Goal: Task Accomplishment & Management: Use online tool/utility

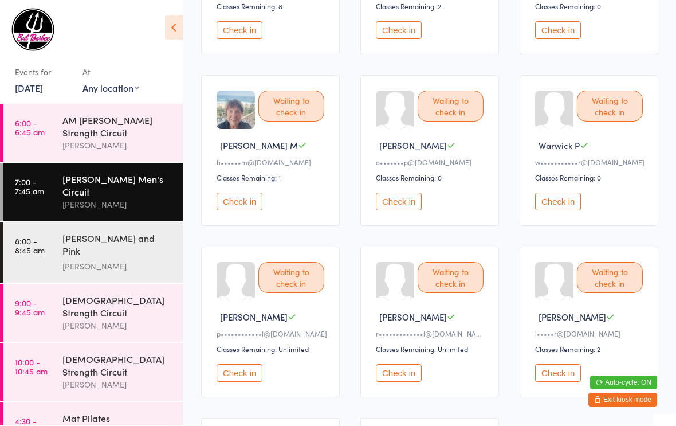
scroll to position [404, 0]
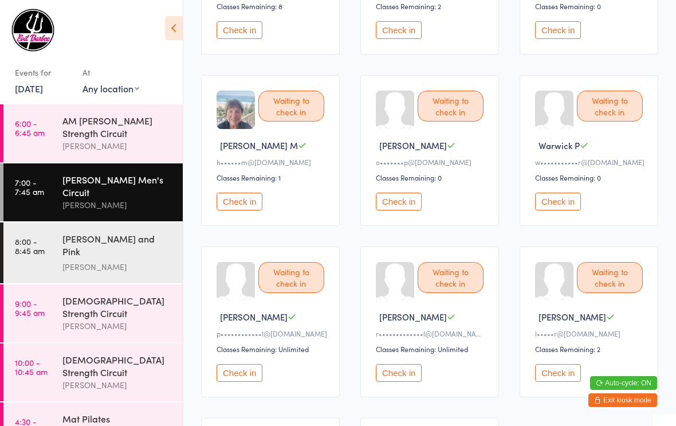
click at [239, 382] on button "Check in" at bounding box center [240, 373] width 46 height 18
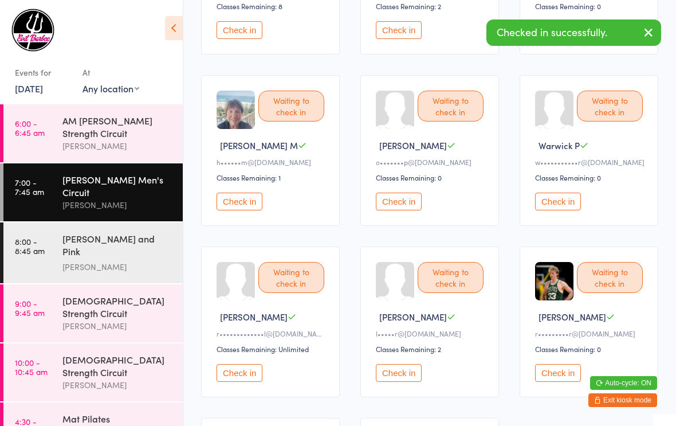
click at [239, 382] on button "Check in" at bounding box center [240, 373] width 46 height 18
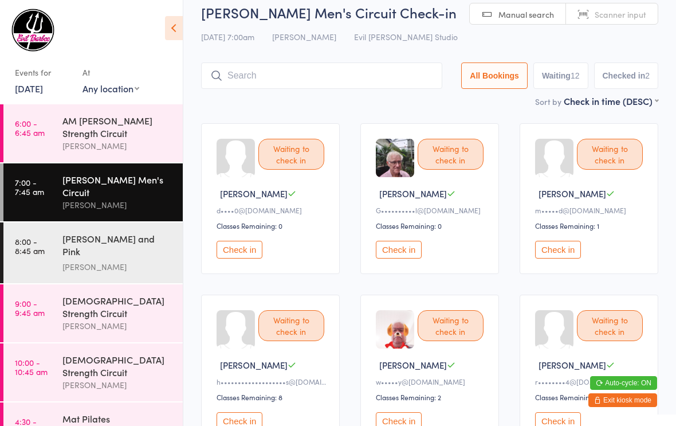
scroll to position [0, 0]
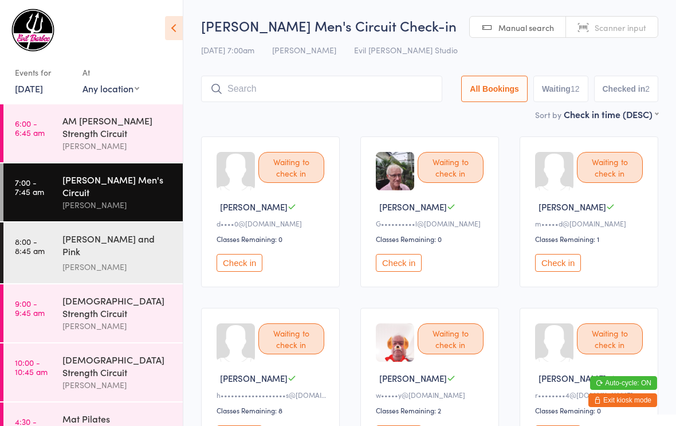
click at [226, 268] on button "Check in" at bounding box center [240, 263] width 46 height 18
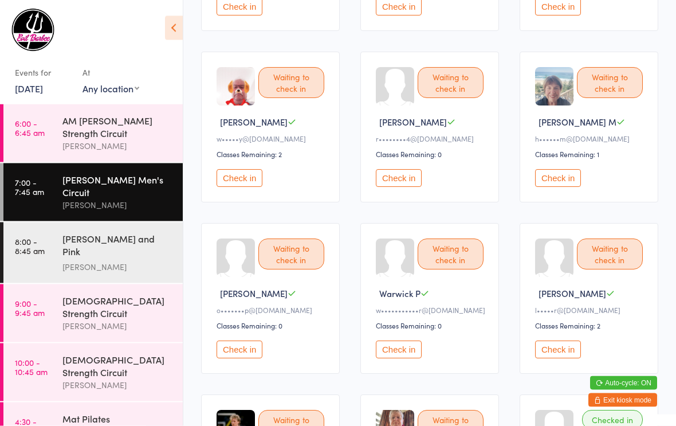
scroll to position [256, 0]
click at [404, 179] on button "Check in" at bounding box center [399, 178] width 46 height 18
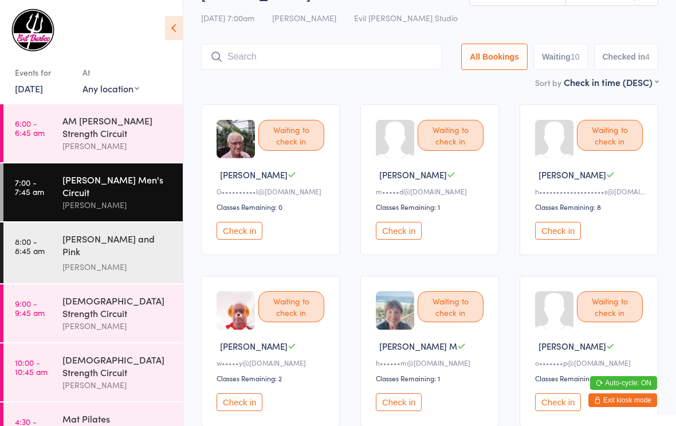
scroll to position [31, 0]
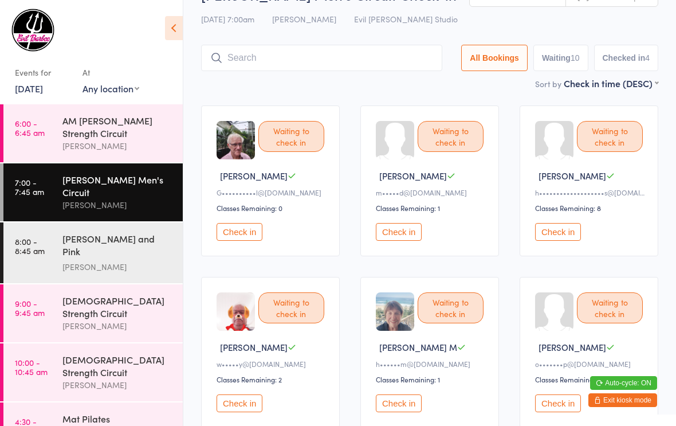
click at [401, 239] on button "Check in" at bounding box center [399, 232] width 46 height 18
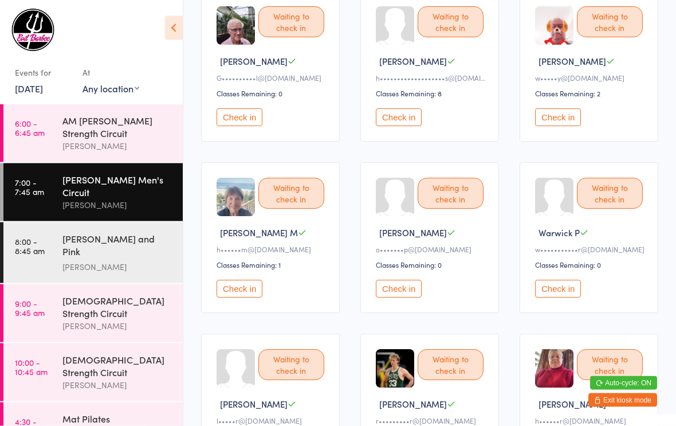
scroll to position [146, 0]
click at [571, 125] on button "Check in" at bounding box center [558, 117] width 46 height 18
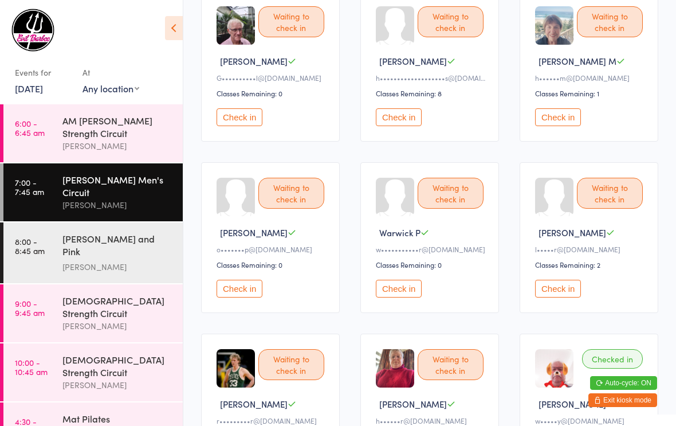
click at [250, 115] on button "Check in" at bounding box center [240, 117] width 46 height 18
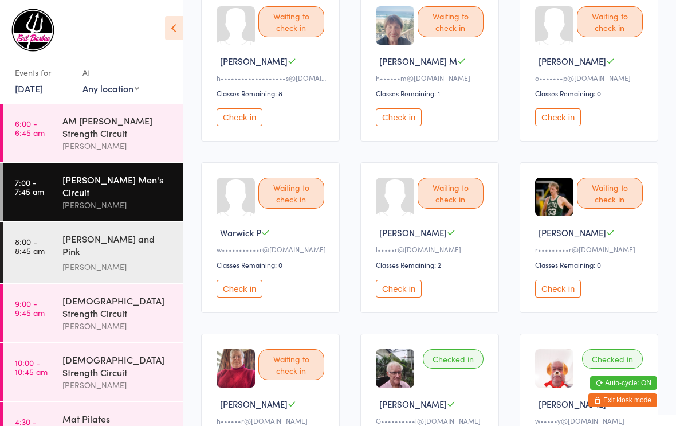
click at [556, 293] on button "Check in" at bounding box center [558, 289] width 46 height 18
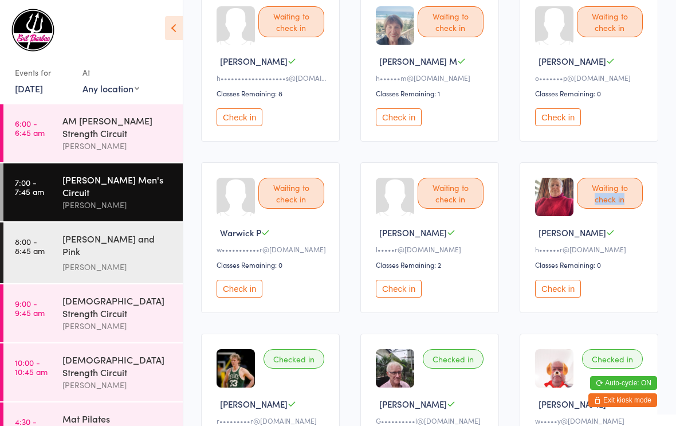
click at [644, 248] on div "Waiting to check in [PERSON_NAME] h••••••r@[DOMAIN_NAME] Classes Remaining: 0 C…" at bounding box center [589, 237] width 139 height 151
click at [616, 193] on div "Waiting to check in" at bounding box center [610, 193] width 66 height 31
click at [560, 291] on button "Check in" at bounding box center [558, 289] width 46 height 18
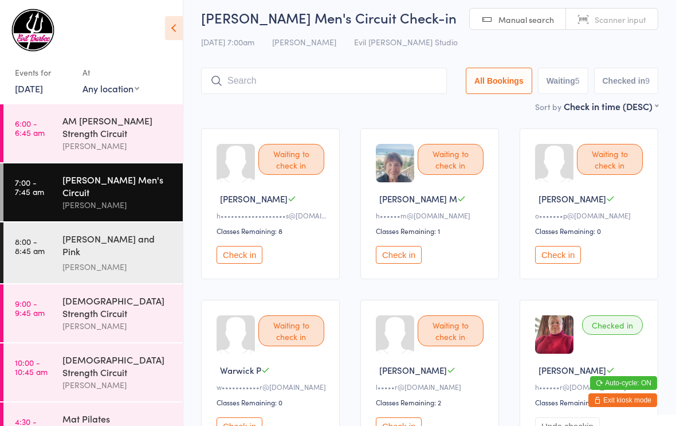
scroll to position [0, 0]
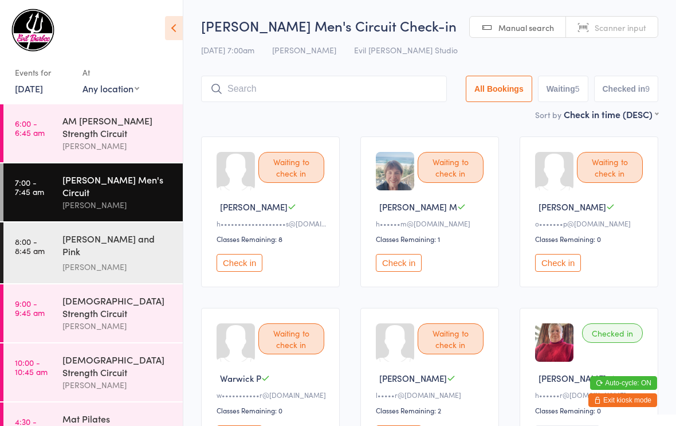
click at [562, 263] on button "Check in" at bounding box center [558, 263] width 46 height 18
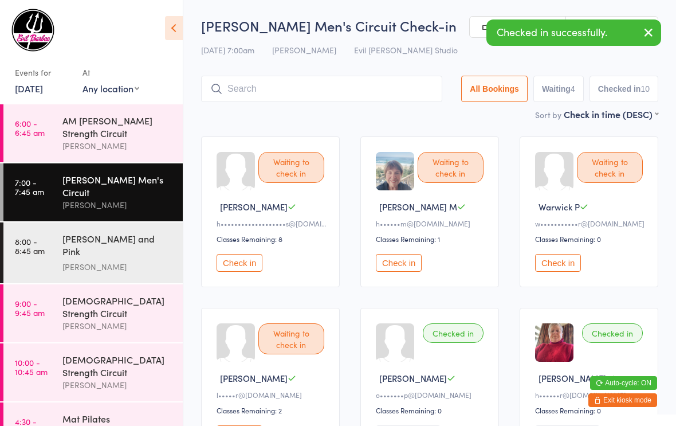
click at [563, 91] on button "Waiting 4" at bounding box center [559, 89] width 50 height 26
select select "0"
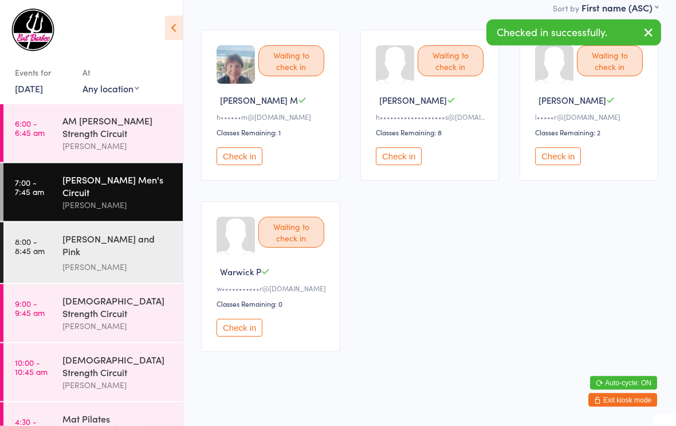
scroll to position [107, 0]
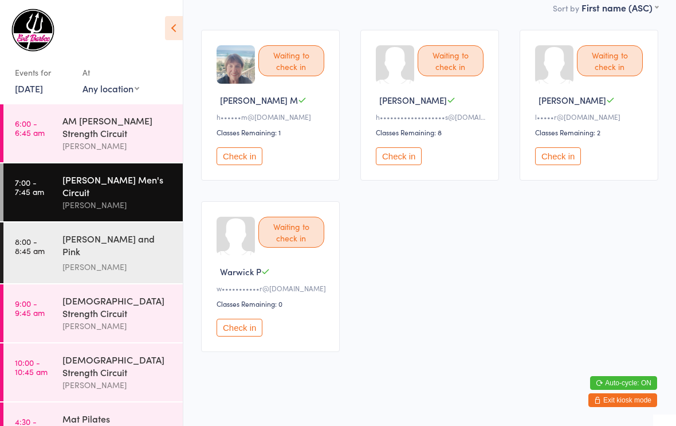
click at [224, 334] on button "Check in" at bounding box center [240, 328] width 46 height 18
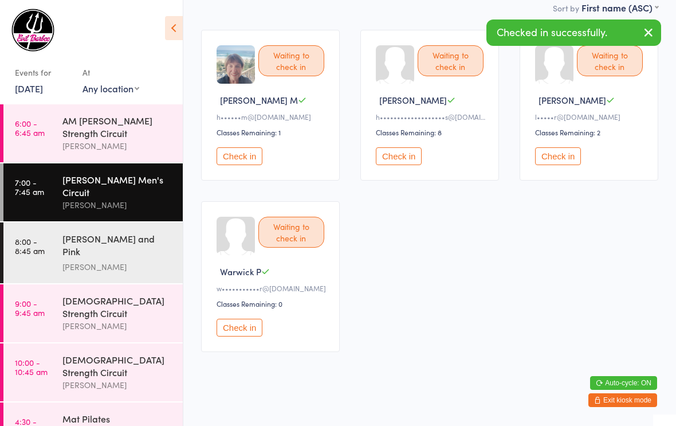
scroll to position [0, 0]
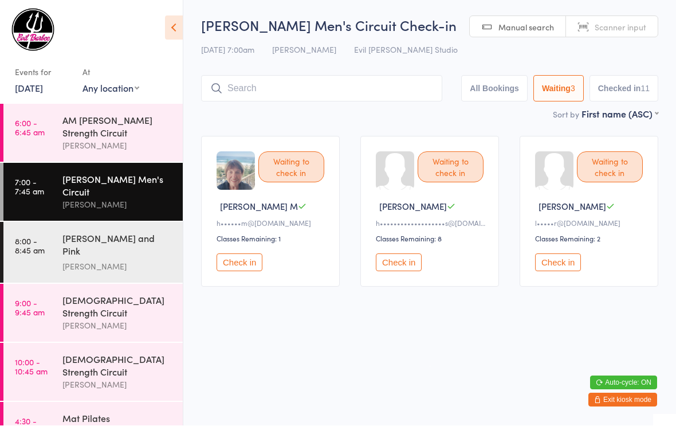
click at [558, 272] on button "Check in" at bounding box center [558, 263] width 46 height 18
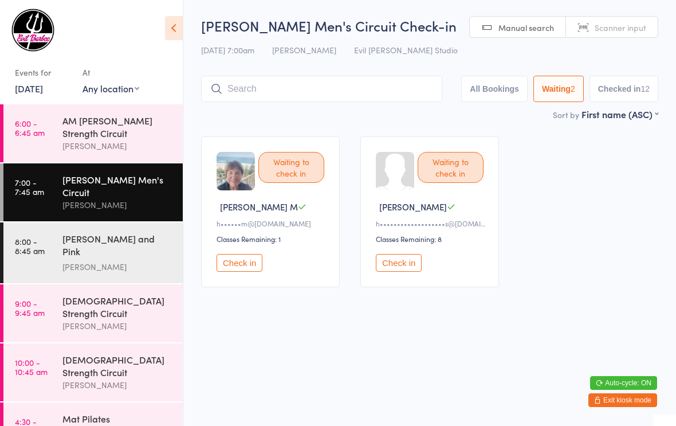
click at [245, 262] on button "Check in" at bounding box center [240, 263] width 46 height 18
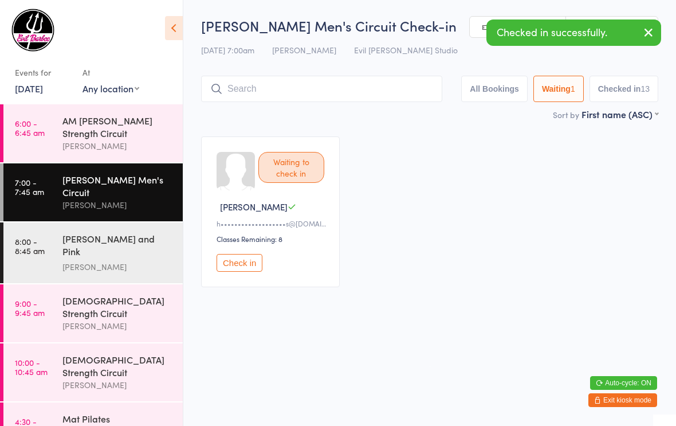
click at [241, 264] on button "Check in" at bounding box center [240, 263] width 46 height 18
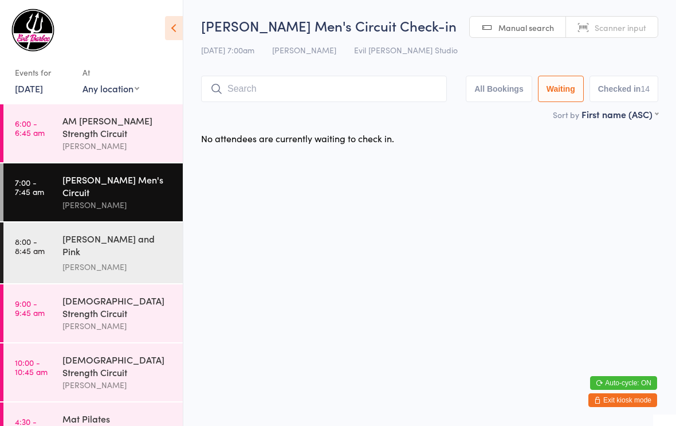
click at [103, 198] on div "[PERSON_NAME]" at bounding box center [117, 204] width 111 height 13
